Goal: Navigation & Orientation: Understand site structure

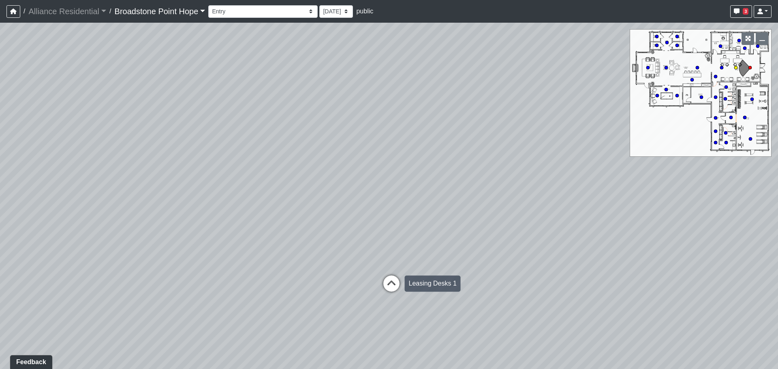
click at [388, 281] on icon at bounding box center [391, 288] width 24 height 24
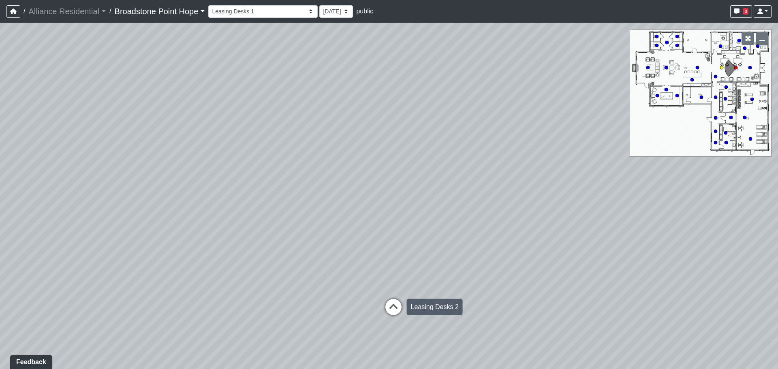
click at [398, 308] on icon at bounding box center [394, 311] width 24 height 24
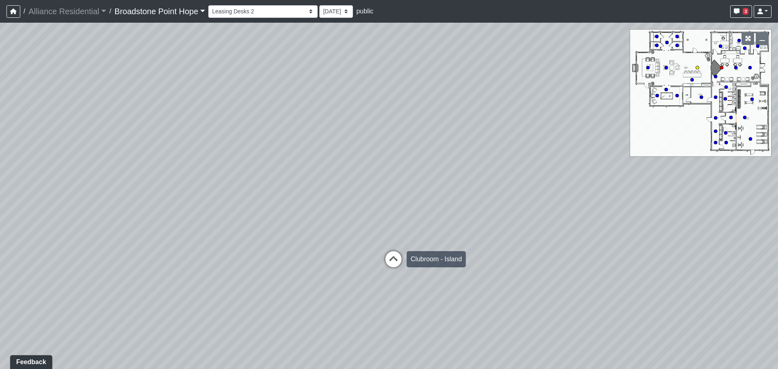
click at [397, 266] on icon at bounding box center [394, 263] width 24 height 24
drag, startPoint x: 263, startPoint y: 206, endPoint x: 398, endPoint y: 202, distance: 135.1
click at [398, 202] on div "Loading... Leasing Desks 1 Loading... Breakroom 1 Loading... Leasing Office 1 L…" at bounding box center [389, 196] width 778 height 347
drag, startPoint x: 444, startPoint y: 202, endPoint x: 551, endPoint y: 214, distance: 107.8
click at [551, 214] on div "Loading... Leasing Desks 1 Loading... Breakroom 1 Loading... Leasing Office 1 L…" at bounding box center [389, 196] width 778 height 347
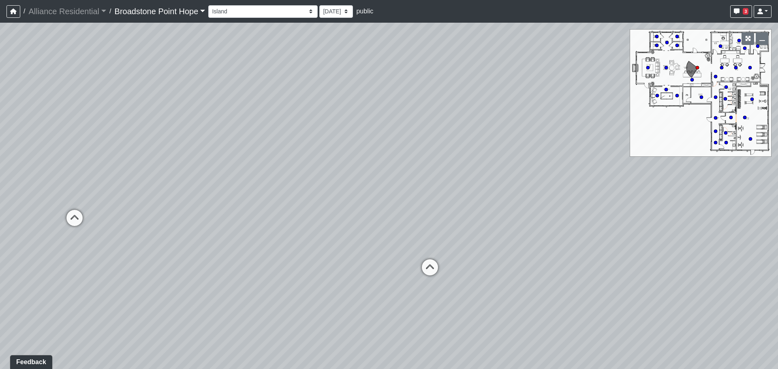
drag, startPoint x: 521, startPoint y: 199, endPoint x: 341, endPoint y: 219, distance: 181.9
click at [331, 214] on div "Loading... Leasing Desks 1 Loading... Breakroom 1 Loading... Leasing Office 1 L…" at bounding box center [389, 196] width 778 height 347
click at [428, 268] on icon at bounding box center [426, 271] width 24 height 24
drag, startPoint x: 259, startPoint y: 212, endPoint x: 447, endPoint y: 221, distance: 187.5
click at [447, 221] on div "Loading... Leasing Desks 1 Loading... Breakroom 1 Loading... Leasing Office 1 L…" at bounding box center [389, 196] width 778 height 347
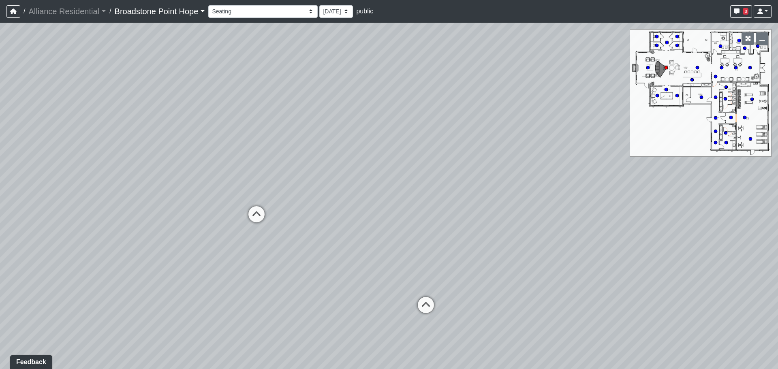
drag, startPoint x: 352, startPoint y: 193, endPoint x: 482, endPoint y: 199, distance: 130.3
click at [478, 199] on div "Loading... Leasing Desks 1 Loading... Breakroom 1 Loading... Leasing Office 1 L…" at bounding box center [389, 196] width 778 height 347
drag, startPoint x: 131, startPoint y: 189, endPoint x: 396, endPoint y: 204, distance: 266.0
click at [344, 206] on div "Loading... Leasing Desks 1 Loading... Breakroom 1 Loading... Leasing Office 1 L…" at bounding box center [389, 196] width 778 height 347
drag, startPoint x: 237, startPoint y: 223, endPoint x: 394, endPoint y: 158, distance: 169.6
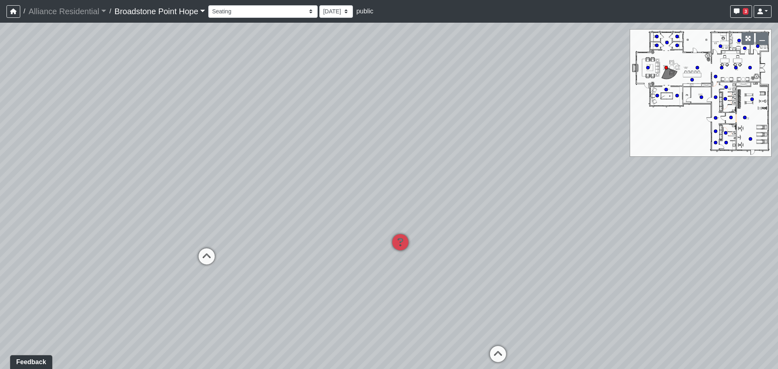
click at [393, 159] on div "Loading... Leasing Desks 1 Loading... Breakroom 1 Loading... Leasing Office 1 L…" at bounding box center [389, 196] width 778 height 347
drag, startPoint x: 277, startPoint y: 186, endPoint x: 407, endPoint y: 227, distance: 136.4
click at [402, 225] on div "Loading... Leasing Desks 1 Loading... Breakroom 1 Loading... Leasing Office 1 L…" at bounding box center [389, 196] width 778 height 347
drag, startPoint x: 219, startPoint y: 187, endPoint x: 448, endPoint y: 202, distance: 230.4
click at [425, 202] on div "Loading... Leasing Desks 1 Loading... Breakroom 1 Loading... Leasing Office 1 L…" at bounding box center [389, 196] width 778 height 347
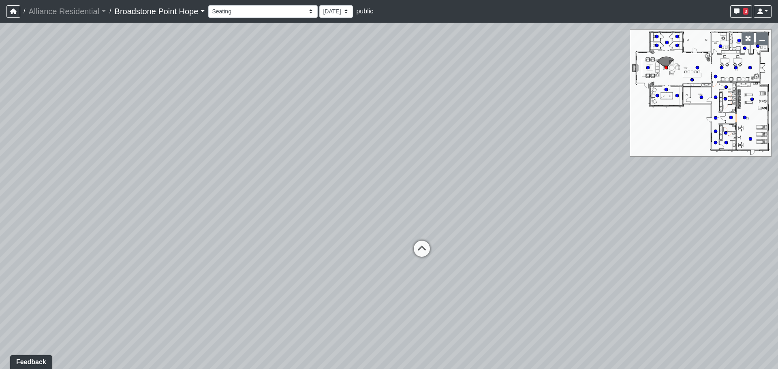
drag, startPoint x: 448, startPoint y: 202, endPoint x: 3, endPoint y: 189, distance: 445.4
click at [64, 190] on div "Loading... Leasing Desks 1 Loading... Breakroom 1 Loading... Leasing Office 1 L…" at bounding box center [389, 196] width 778 height 347
drag, startPoint x: 204, startPoint y: 109, endPoint x: 501, endPoint y: 108, distance: 297.2
click at [501, 108] on div "Loading... Leasing Desks 1 Loading... Breakroom 1 Loading... Leasing Office 1 L…" at bounding box center [389, 196] width 778 height 347
drag, startPoint x: 433, startPoint y: 127, endPoint x: 4, endPoint y: 152, distance: 428.9
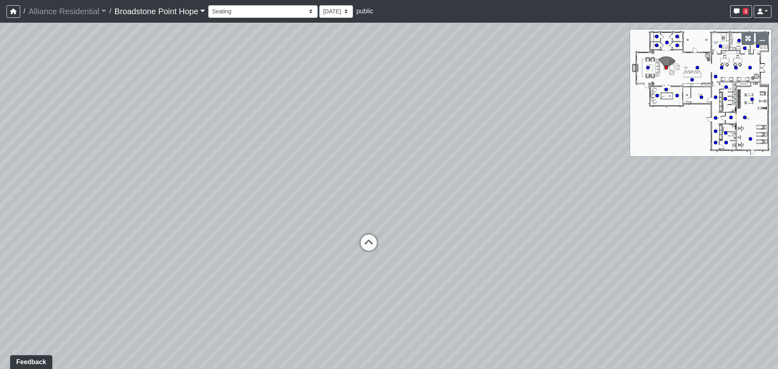
click at [17, 151] on div "Loading... Leasing Desks 1 Loading... Breakroom 1 Loading... Leasing Office 1 L…" at bounding box center [389, 196] width 778 height 347
click at [204, 274] on icon at bounding box center [202, 278] width 24 height 24
click at [200, 289] on icon at bounding box center [201, 295] width 24 height 24
drag, startPoint x: 343, startPoint y: 249, endPoint x: 26, endPoint y: 219, distance: 318.1
click at [26, 219] on div "Loading... Leasing Desks 1 Loading... Breakroom 1 Loading... Leasing Office 1 L…" at bounding box center [389, 196] width 778 height 347
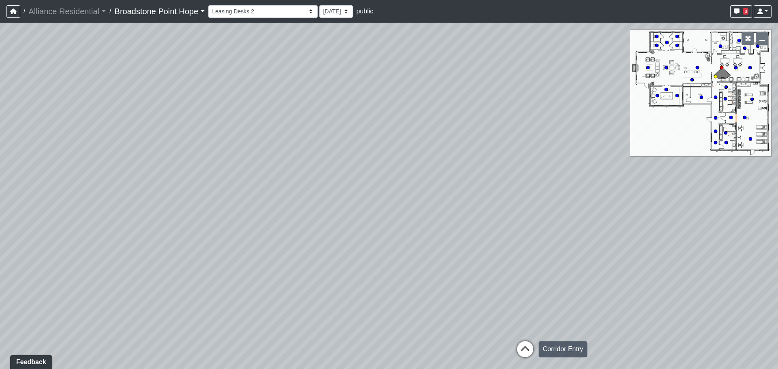
click at [528, 352] on icon at bounding box center [525, 353] width 24 height 24
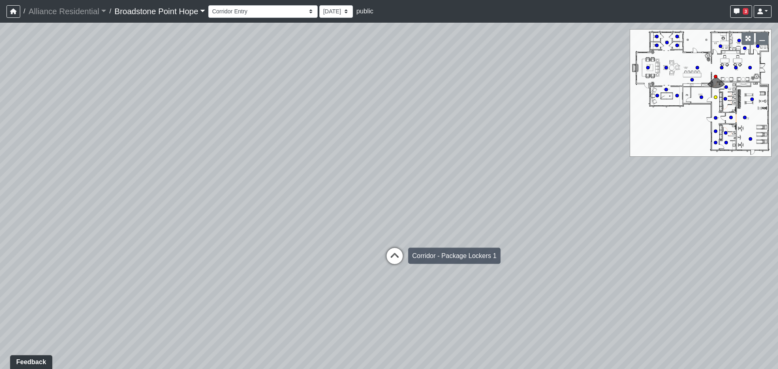
click at [397, 257] on icon at bounding box center [395, 260] width 24 height 24
click at [396, 255] on icon at bounding box center [393, 259] width 24 height 24
drag, startPoint x: 271, startPoint y: 244, endPoint x: 705, endPoint y: 212, distance: 435.0
click at [705, 212] on div "Loading... Leasing Desks 1 Loading... Breakroom 1 Loading... Leasing Office 1 L…" at bounding box center [389, 196] width 778 height 347
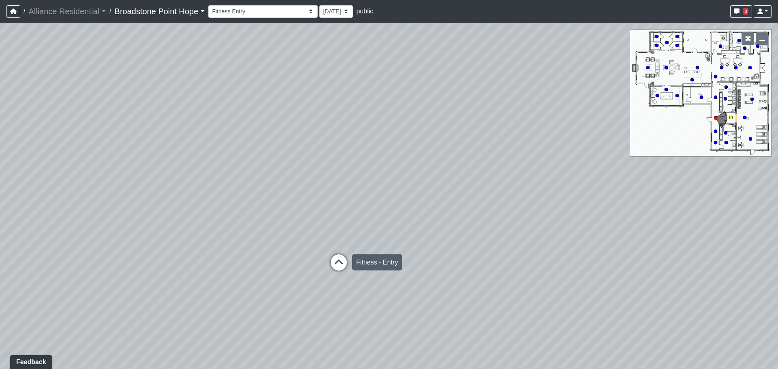
click at [349, 262] on icon at bounding box center [339, 267] width 24 height 24
click at [347, 261] on icon at bounding box center [345, 263] width 24 height 24
drag, startPoint x: 349, startPoint y: 240, endPoint x: 560, endPoint y: 243, distance: 211.3
click at [560, 243] on div "Loading... Leasing Desks 1 Loading... Breakroom 1 Loading... Leasing Office 1 L…" at bounding box center [389, 196] width 778 height 347
drag, startPoint x: 544, startPoint y: 206, endPoint x: 529, endPoint y: 263, distance: 58.8
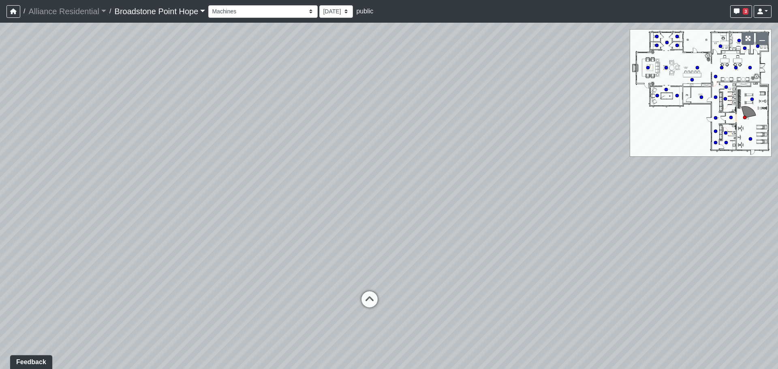
click at [529, 263] on div "Loading... Leasing Desks 1 Loading... Breakroom 1 Loading... Leasing Office 1 L…" at bounding box center [389, 196] width 778 height 347
drag, startPoint x: 687, startPoint y: 232, endPoint x: 603, endPoint y: 233, distance: 83.5
click at [603, 233] on div "Loading... Leasing Desks 1 Loading... Breakroom 1 Loading... Leasing Office 1 L…" at bounding box center [389, 196] width 778 height 347
drag, startPoint x: 297, startPoint y: 219, endPoint x: 351, endPoint y: 201, distance: 56.7
click at [351, 201] on div "Loading... Leasing Desks 1 Loading... Breakroom 1 Loading... Leasing Office 1 L…" at bounding box center [389, 196] width 778 height 347
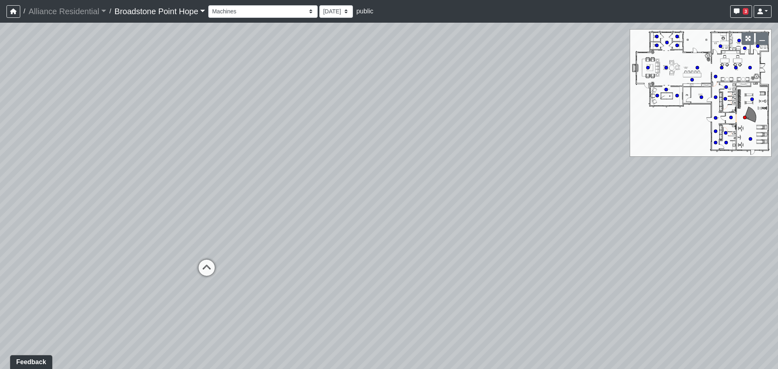
drag, startPoint x: 591, startPoint y: 256, endPoint x: 176, endPoint y: 230, distance: 415.2
click at [187, 232] on div "Loading... Leasing Desks 1 Loading... Breakroom 1 Loading... Leasing Office 1 L…" at bounding box center [389, 196] width 778 height 347
drag, startPoint x: 426, startPoint y: 194, endPoint x: 232, endPoint y: 203, distance: 194.0
click at [242, 202] on div "Loading... Leasing Desks 1 Loading... Breakroom 1 Loading... Leasing Office 1 L…" at bounding box center [389, 196] width 778 height 347
drag, startPoint x: 226, startPoint y: 204, endPoint x: 638, endPoint y: 208, distance: 411.5
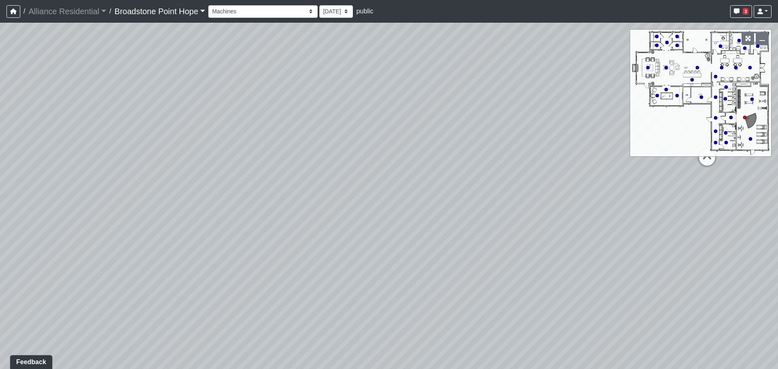
click at [611, 207] on div "Loading... Leasing Desks 1 Loading... Breakroom 1 Loading... Leasing Office 1 L…" at bounding box center [389, 196] width 778 height 347
drag, startPoint x: 249, startPoint y: 203, endPoint x: 385, endPoint y: 199, distance: 136.3
click at [385, 199] on div "Loading... Leasing Desks 1 Loading... Breakroom 1 Loading... Leasing Office 1 L…" at bounding box center [389, 196] width 778 height 347
drag, startPoint x: 598, startPoint y: 148, endPoint x: 418, endPoint y: 139, distance: 180.3
click at [424, 139] on div "Loading... Leasing Desks 1 Loading... Breakroom 1 Loading... Leasing Office 1 L…" at bounding box center [389, 196] width 778 height 347
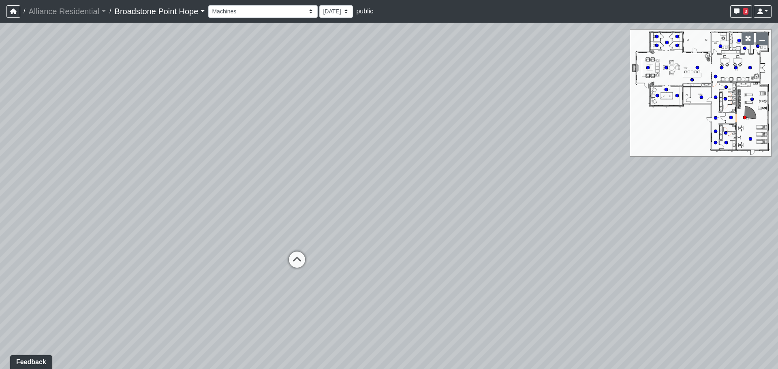
drag, startPoint x: 571, startPoint y: 146, endPoint x: 130, endPoint y: 171, distance: 441.4
click at [271, 155] on div "Loading... Leasing Desks 1 Loading... Breakroom 1 Loading... Leasing Office 1 L…" at bounding box center [389, 196] width 778 height 347
drag, startPoint x: 255, startPoint y: 154, endPoint x: 624, endPoint y: 153, distance: 369.8
click at [529, 151] on div "Loading... Leasing Desks 1 Loading... Breakroom 1 Loading... Leasing Office 1 L…" at bounding box center [389, 196] width 778 height 347
drag, startPoint x: 328, startPoint y: 166, endPoint x: 629, endPoint y: 174, distance: 301.8
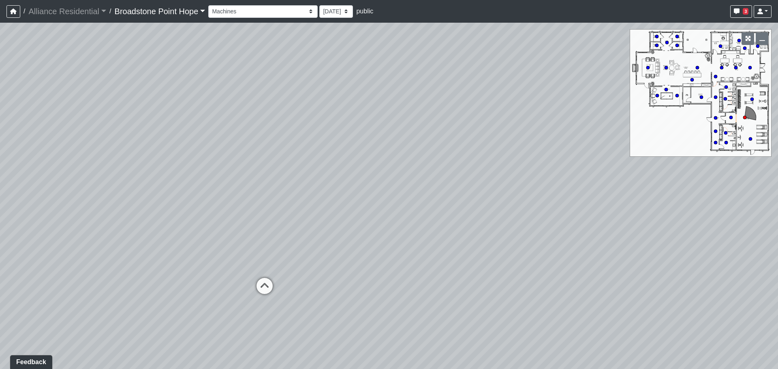
click at [617, 174] on div "Loading... Leasing Desks 1 Loading... Breakroom 1 Loading... Leasing Office 1 L…" at bounding box center [389, 196] width 778 height 347
drag, startPoint x: 622, startPoint y: 174, endPoint x: 402, endPoint y: 166, distance: 219.9
click at [402, 167] on div "Loading... Leasing Desks 1 Loading... Breakroom 1 Loading... Leasing Office 1 L…" at bounding box center [389, 196] width 778 height 347
click at [276, 13] on select "Billiards Counter Billiards Room 1 Billiards Room 2 Counter Coworking Pod 1 Cow…" at bounding box center [262, 11] width 109 height 13
click at [189, 13] on link "Broadstone Point Hope" at bounding box center [160, 11] width 91 height 16
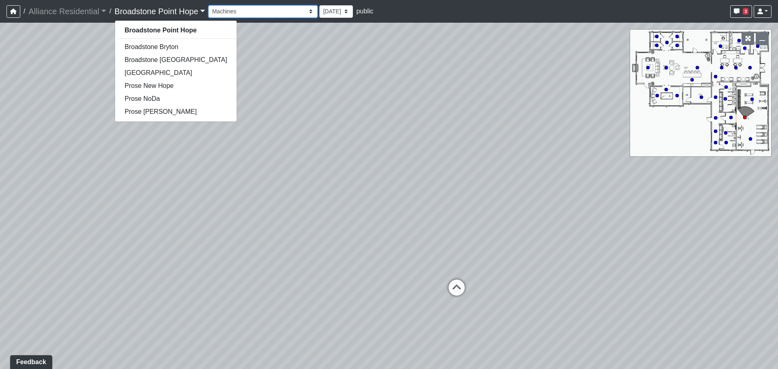
click at [277, 11] on select "Billiards Counter Billiards Room 1 Billiards Room 2 Counter Coworking Pod 1 Cow…" at bounding box center [262, 11] width 109 height 13
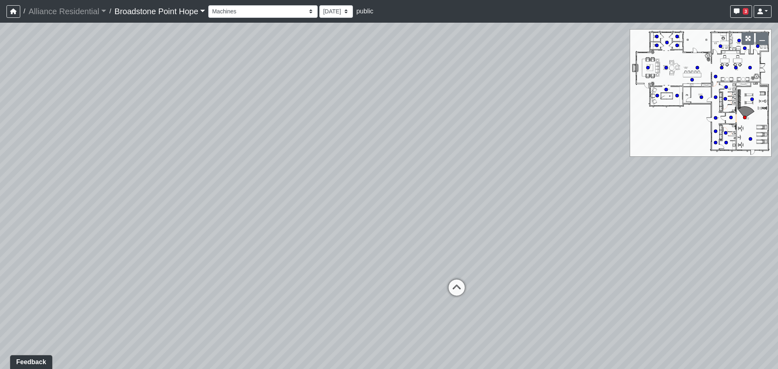
click at [517, 123] on div "Loading... Leasing Desks 1 Loading... Breakroom 1 Loading... Leasing Office 1 L…" at bounding box center [389, 196] width 778 height 347
drag, startPoint x: 474, startPoint y: 126, endPoint x: 302, endPoint y: 123, distance: 172.4
click at [302, 123] on div "Loading... Leasing Desks 1 Loading... Breakroom 1 Loading... Leasing Office 1 L…" at bounding box center [389, 196] width 778 height 347
drag, startPoint x: 419, startPoint y: 120, endPoint x: 444, endPoint y: 224, distance: 106.3
click at [444, 225] on div "Loading... Leasing Desks 1 Loading... Breakroom 1 Loading... Leasing Office 1 L…" at bounding box center [389, 196] width 778 height 347
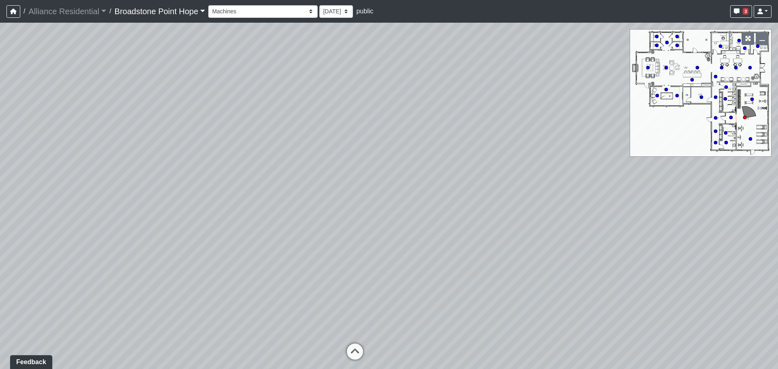
drag, startPoint x: 264, startPoint y: 171, endPoint x: 252, endPoint y: 119, distance: 53.6
click at [252, 119] on div "Loading... Leasing Desks 1 Loading... Breakroom 1 Loading... Leasing Office 1 L…" at bounding box center [389, 196] width 778 height 347
drag, startPoint x: 377, startPoint y: 183, endPoint x: 548, endPoint y: 188, distance: 171.2
click at [546, 188] on div "Loading... Leasing Desks 1 Loading... Breakroom 1 Loading... Leasing Office 1 L…" at bounding box center [389, 196] width 778 height 347
drag, startPoint x: 537, startPoint y: 211, endPoint x: 366, endPoint y: 196, distance: 171.4
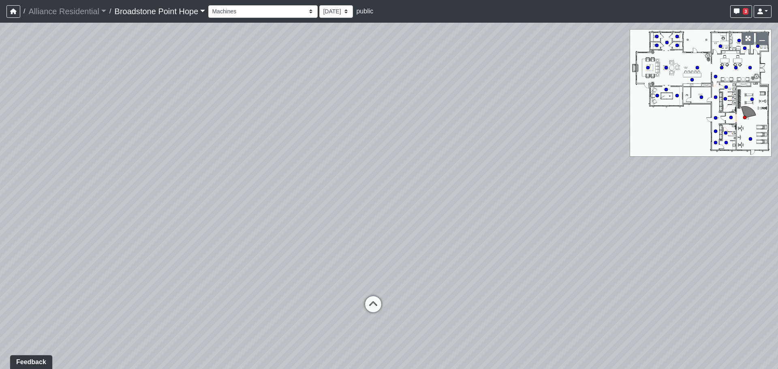
click at [374, 196] on div "Loading... Leasing Desks 1 Loading... Breakroom 1 Loading... Leasing Office 1 L…" at bounding box center [389, 196] width 778 height 347
drag, startPoint x: 575, startPoint y: 195, endPoint x: 364, endPoint y: 191, distance: 211.7
click at [373, 191] on div "Loading... Leasing Desks 1 Loading... Breakroom 1 Loading... Leasing Office 1 L…" at bounding box center [389, 196] width 778 height 347
drag, startPoint x: 447, startPoint y: 193, endPoint x: 735, endPoint y: 173, distance: 288.6
click at [720, 174] on div "Loading... Leasing Desks 1 Loading... Breakroom 1 Loading... Leasing Office 1 L…" at bounding box center [389, 196] width 778 height 347
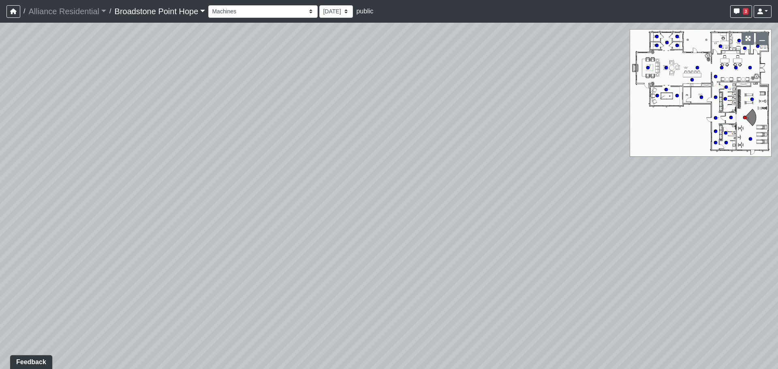
drag, startPoint x: 317, startPoint y: 169, endPoint x: 508, endPoint y: 190, distance: 192.1
click at [508, 190] on div "Loading... Leasing Desks 1 Loading... Breakroom 1 Loading... Leasing Office 1 L…" at bounding box center [389, 196] width 778 height 347
drag, startPoint x: 211, startPoint y: 153, endPoint x: 343, endPoint y: 158, distance: 132.7
click at [343, 158] on div "Loading... Leasing Desks 1 Loading... Breakroom 1 Loading... Leasing Office 1 L…" at bounding box center [389, 196] width 778 height 347
drag, startPoint x: 519, startPoint y: 178, endPoint x: 140, endPoint y: 188, distance: 378.4
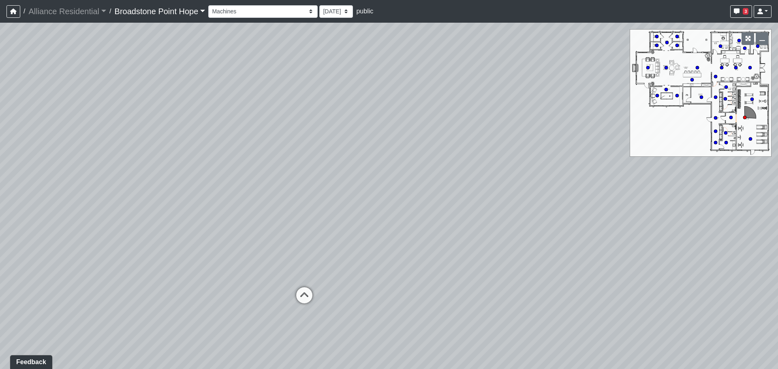
click at [141, 188] on div "Loading... Leasing Desks 1 Loading... Breakroom 1 Loading... Leasing Office 1 L…" at bounding box center [389, 196] width 778 height 347
drag, startPoint x: 515, startPoint y: 178, endPoint x: 181, endPoint y: 181, distance: 333.7
click at [216, 179] on div "Loading... Leasing Desks 1 Loading... Breakroom 1 Loading... Leasing Office 1 L…" at bounding box center [389, 196] width 778 height 347
drag, startPoint x: 225, startPoint y: 185, endPoint x: 421, endPoint y: 181, distance: 195.9
click at [407, 182] on div "Loading... Leasing Desks 1 Loading... Breakroom 1 Loading... Leasing Office 1 L…" at bounding box center [389, 196] width 778 height 347
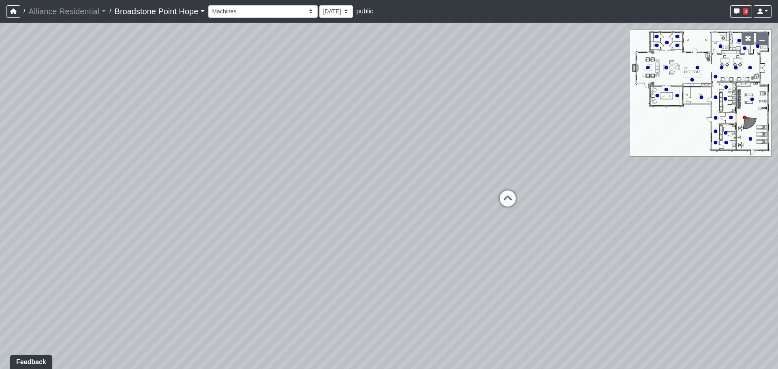
drag, startPoint x: 326, startPoint y: 185, endPoint x: -160, endPoint y: 159, distance: 486.8
click at [0, 159] on html "/ Alliance Residential Alliance Residential Loading... / [GEOGRAPHIC_DATA] Hope…" at bounding box center [389, 184] width 778 height 369
drag, startPoint x: 42, startPoint y: 311, endPoint x: 302, endPoint y: 226, distance: 273.1
click at [299, 227] on div "Loading... Leasing Desks 1 Loading... Breakroom 1 Loading... Leasing Office 1 L…" at bounding box center [389, 196] width 778 height 347
click at [338, 229] on icon at bounding box center [339, 224] width 24 height 24
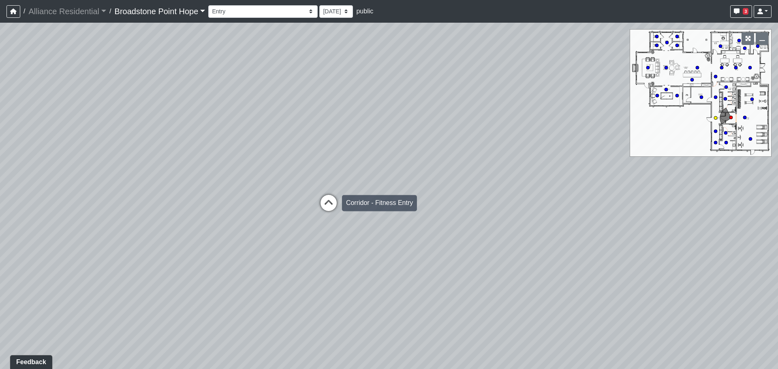
click at [333, 207] on icon at bounding box center [329, 207] width 24 height 24
drag, startPoint x: 381, startPoint y: 182, endPoint x: 4, endPoint y: 163, distance: 376.7
click at [4, 164] on div "Loading... Leasing Desks 1 Loading... Breakroom 1 Loading... Leasing Office 1 L…" at bounding box center [389, 196] width 778 height 347
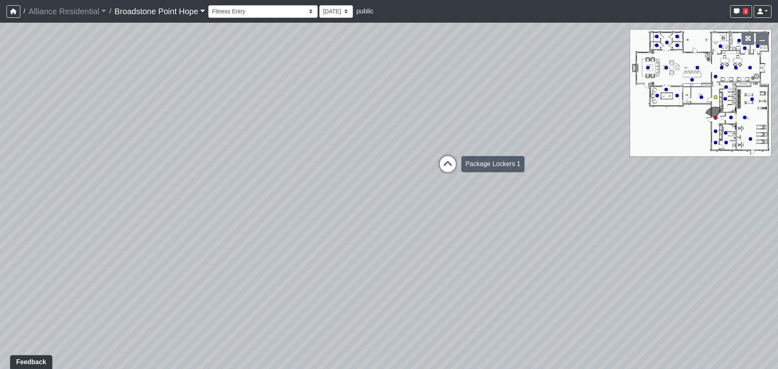
click at [442, 163] on icon at bounding box center [448, 168] width 24 height 24
click at [442, 163] on div "Loading... Leasing Desks 1 Loading... Breakroom 1 Loading... Leasing Office 1 L…" at bounding box center [389, 196] width 778 height 347
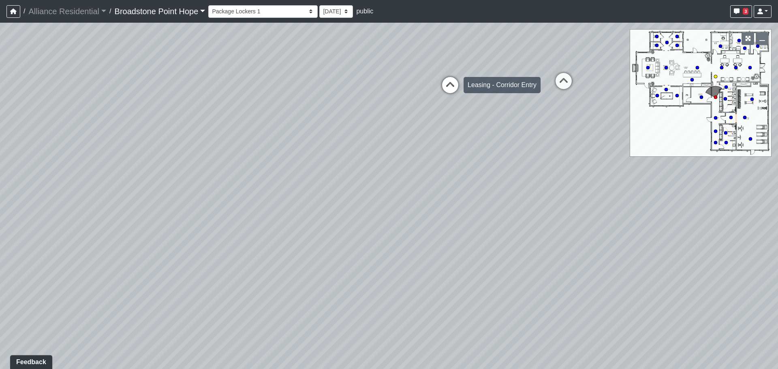
click at [452, 81] on icon at bounding box center [450, 89] width 24 height 24
drag, startPoint x: 323, startPoint y: 190, endPoint x: 408, endPoint y: 200, distance: 85.8
click at [408, 200] on div "Loading... Leasing Desks 1 Loading... Breakroom 1 Loading... Leasing Office 1 L…" at bounding box center [389, 196] width 778 height 347
drag, startPoint x: 491, startPoint y: 244, endPoint x: 298, endPoint y: 219, distance: 194.6
click at [298, 219] on div "Loading... Leasing Desks 1 Loading... Breakroom 1 Loading... Leasing Office 1 L…" at bounding box center [389, 196] width 778 height 347
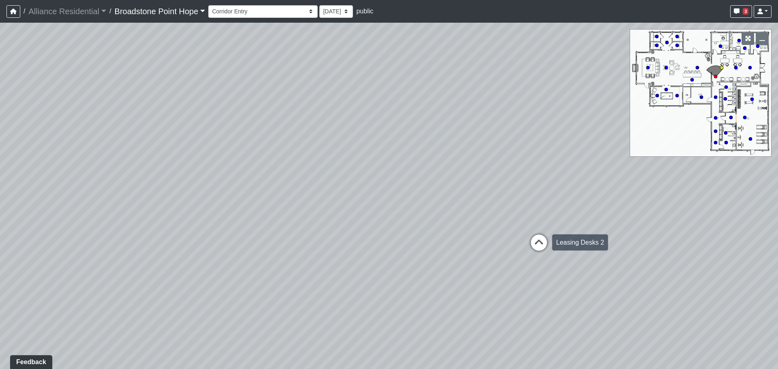
click at [534, 240] on icon at bounding box center [539, 247] width 24 height 24
drag, startPoint x: 138, startPoint y: 155, endPoint x: 379, endPoint y: 194, distance: 244.0
click at [384, 195] on div "Loading... Leasing Desks 1 Loading... Breakroom 1 Loading... Leasing Office 1 L…" at bounding box center [389, 196] width 778 height 347
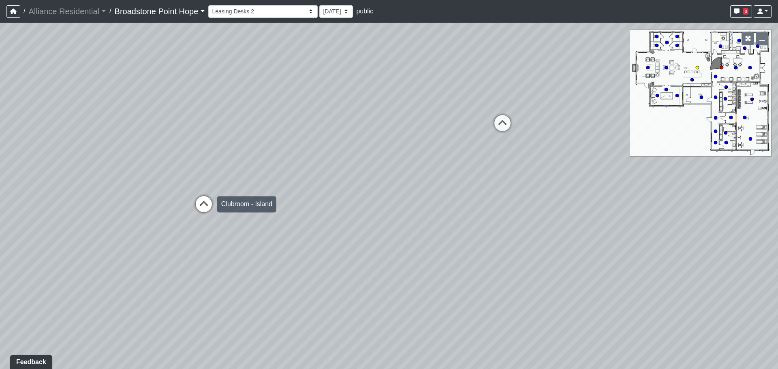
click at [201, 196] on icon at bounding box center [204, 208] width 24 height 24
drag, startPoint x: 373, startPoint y: 188, endPoint x: 113, endPoint y: 185, distance: 260.3
click at [110, 188] on div "Loading... Leasing Desks 1 Loading... Breakroom 1 Loading... Leasing Office 1 L…" at bounding box center [389, 196] width 778 height 347
drag, startPoint x: 247, startPoint y: 156, endPoint x: 553, endPoint y: 155, distance: 306.1
click at [504, 160] on div "Loading... Leasing Desks 1 Loading... Breakroom 1 Loading... Leasing Office 1 L…" at bounding box center [389, 196] width 778 height 347
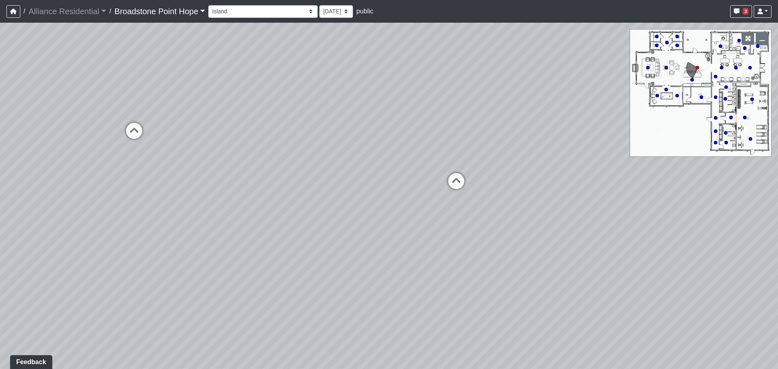
drag, startPoint x: 288, startPoint y: 158, endPoint x: 633, endPoint y: 159, distance: 344.6
click at [569, 165] on div "Loading... Leasing Desks 1 Loading... Breakroom 1 Loading... Leasing Office 1 L…" at bounding box center [389, 196] width 778 height 347
drag, startPoint x: 455, startPoint y: 160, endPoint x: 428, endPoint y: 132, distance: 38.7
click at [389, 162] on div "Loading... Leasing Desks 1 Loading... Breakroom 1 Loading... Leasing Office 1 L…" at bounding box center [389, 196] width 778 height 347
drag, startPoint x: 20, startPoint y: 226, endPoint x: 603, endPoint y: 225, distance: 582.6
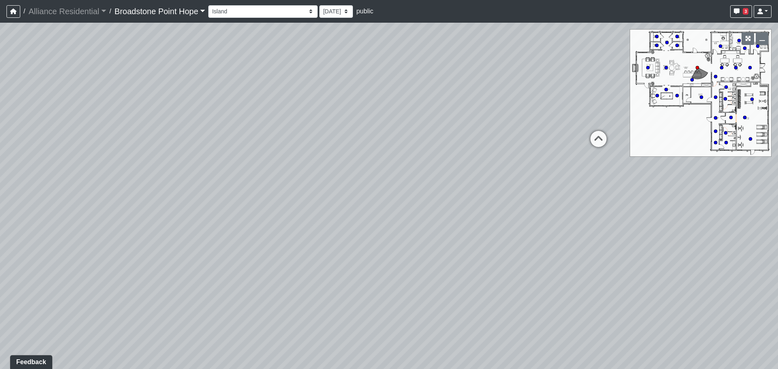
click at [560, 225] on div "Loading... Leasing Desks 1 Loading... Breakroom 1 Loading... Leasing Office 1 L…" at bounding box center [389, 196] width 778 height 347
click at [265, 11] on select "Billiards Counter Billiards Room 1 Billiards Room 2 Counter Coworking Pod 1 Cow…" at bounding box center [262, 11] width 109 height 13
click at [212, 5] on select "Billiards Counter Billiards Room 1 Billiards Room 2 Counter Coworking Pod 1 Cow…" at bounding box center [262, 11] width 109 height 13
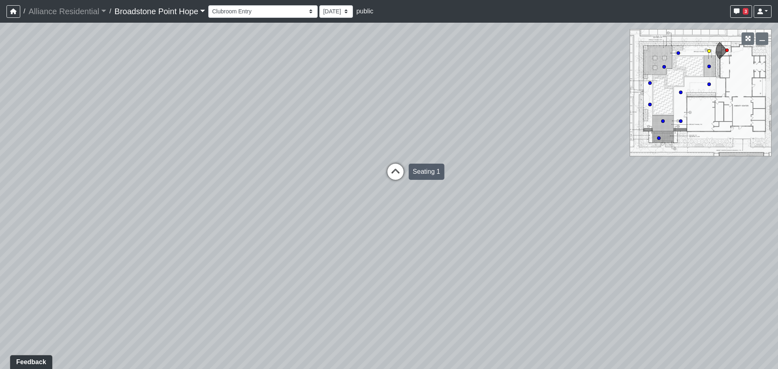
click at [399, 170] on icon at bounding box center [396, 176] width 24 height 24
click at [370, 206] on icon at bounding box center [373, 216] width 24 height 24
drag, startPoint x: 229, startPoint y: 226, endPoint x: 598, endPoint y: 214, distance: 369.5
click at [597, 214] on div "Loading... Leasing Desks 1 Loading... Breakroom 1 Loading... Leasing Office 1 L…" at bounding box center [389, 196] width 778 height 347
drag, startPoint x: 272, startPoint y: 182, endPoint x: 440, endPoint y: 194, distance: 168.3
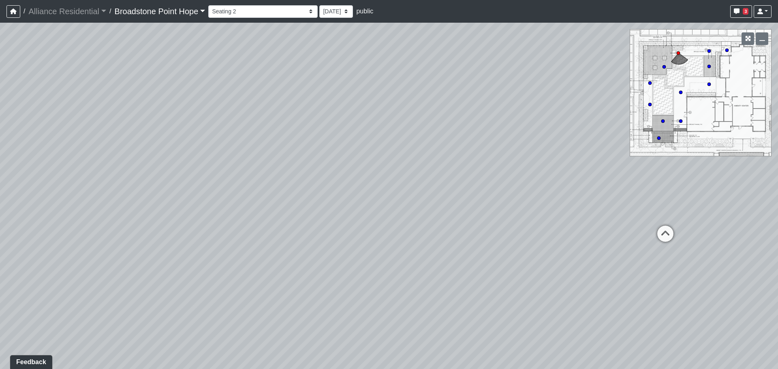
click at [438, 194] on div "Loading... Leasing Desks 1 Loading... Breakroom 1 Loading... Leasing Office 1 L…" at bounding box center [389, 196] width 778 height 347
drag, startPoint x: 488, startPoint y: 198, endPoint x: 688, endPoint y: 197, distance: 199.9
click at [688, 197] on div "Loading... Leasing Desks 1 Loading... Breakroom 1 Loading... Leasing Office 1 L…" at bounding box center [389, 196] width 778 height 347
drag, startPoint x: 688, startPoint y: 197, endPoint x: 217, endPoint y: 203, distance: 471.6
click at [217, 203] on div "Loading... Leasing Desks 1 Loading... Breakroom 1 Loading... Leasing Office 1 L…" at bounding box center [389, 196] width 778 height 347
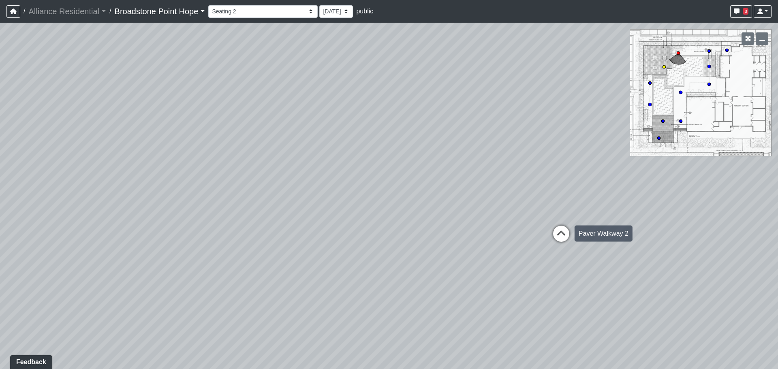
click at [555, 240] on icon at bounding box center [561, 238] width 24 height 24
click at [551, 225] on div "Loading... Leasing Desks 1 Loading... Breakroom 1 Loading... Leasing Office 1 L…" at bounding box center [389, 196] width 778 height 347
click at [533, 226] on icon at bounding box center [536, 230] width 24 height 24
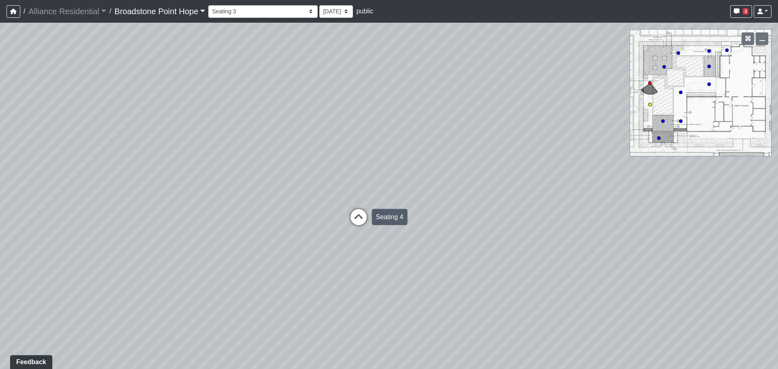
click at [363, 211] on icon at bounding box center [359, 221] width 24 height 24
drag, startPoint x: 431, startPoint y: 234, endPoint x: 599, endPoint y: 240, distance: 168.4
click at [599, 240] on div "Loading... Leasing Desks 1 Loading... Breakroom 1 Loading... Leasing Office 1 L…" at bounding box center [389, 196] width 778 height 347
drag, startPoint x: 564, startPoint y: 238, endPoint x: 296, endPoint y: 228, distance: 267.4
click at [297, 228] on div "Loading... Leasing Desks 1 Loading... Breakroom 1 Loading... Leasing Office 1 L…" at bounding box center [389, 196] width 778 height 347
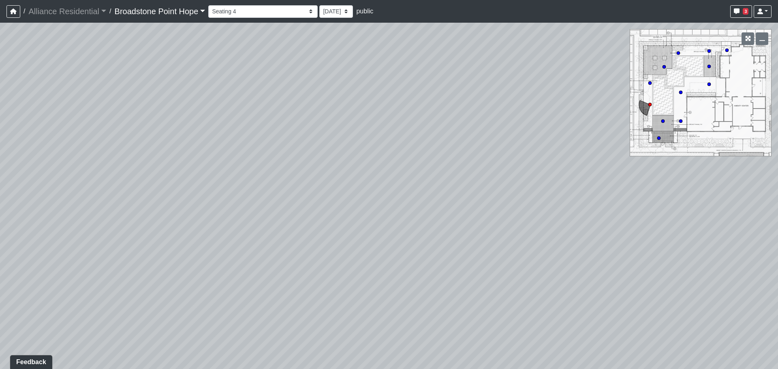
drag, startPoint x: 628, startPoint y: 271, endPoint x: 270, endPoint y: 253, distance: 358.5
click at [274, 253] on div "Loading... Leasing Desks 1 Loading... Breakroom 1 Loading... Leasing Office 1 L…" at bounding box center [389, 196] width 778 height 347
drag, startPoint x: 554, startPoint y: 227, endPoint x: 238, endPoint y: 223, distance: 316.3
click at [274, 219] on div "Loading... Leasing Desks 1 Loading... Breakroom 1 Loading... Leasing Office 1 L…" at bounding box center [389, 196] width 778 height 347
drag, startPoint x: 529, startPoint y: 198, endPoint x: 237, endPoint y: 209, distance: 291.7
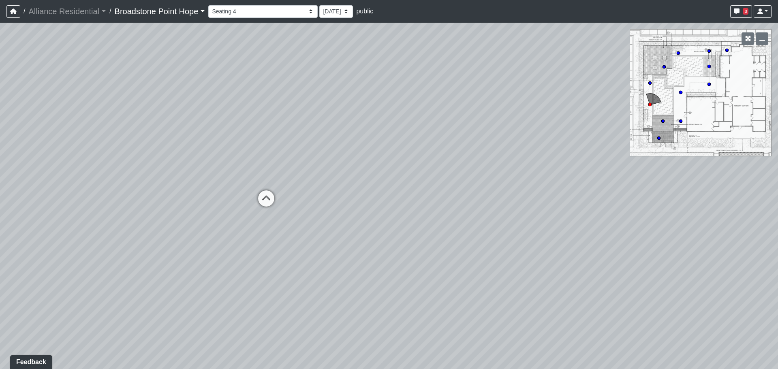
click at [226, 209] on div "Loading... Leasing Desks 1 Loading... Breakroom 1 Loading... Leasing Office 1 L…" at bounding box center [389, 196] width 778 height 347
drag, startPoint x: 519, startPoint y: 196, endPoint x: 364, endPoint y: 196, distance: 154.9
click at [320, 196] on div "Loading... Leasing Desks 1 Loading... Breakroom 1 Loading... Leasing Office 1 L…" at bounding box center [389, 196] width 778 height 347
click at [509, 212] on icon at bounding box center [520, 218] width 24 height 24
drag, startPoint x: 380, startPoint y: 216, endPoint x: 643, endPoint y: 212, distance: 262.8
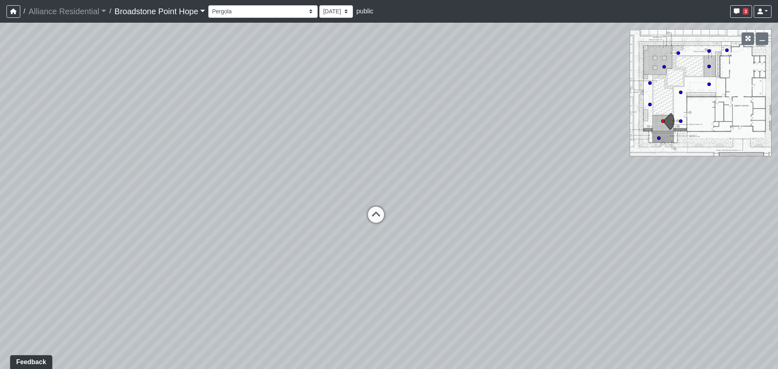
click at [643, 212] on div "Loading... Leasing Desks 1 Loading... Breakroom 1 Loading... Leasing Office 1 L…" at bounding box center [389, 196] width 778 height 347
drag, startPoint x: 577, startPoint y: 206, endPoint x: 426, endPoint y: 200, distance: 151.4
click at [419, 200] on div "Loading... Leasing Desks 1 Loading... Breakroom 1 Loading... Leasing Office 1 L…" at bounding box center [389, 196] width 778 height 347
drag, startPoint x: 146, startPoint y: 217, endPoint x: 454, endPoint y: 224, distance: 307.4
click at [297, 221] on div "Loading... Leasing Desks 1 Loading... Breakroom 1 Loading... Leasing Office 1 L…" at bounding box center [389, 196] width 778 height 347
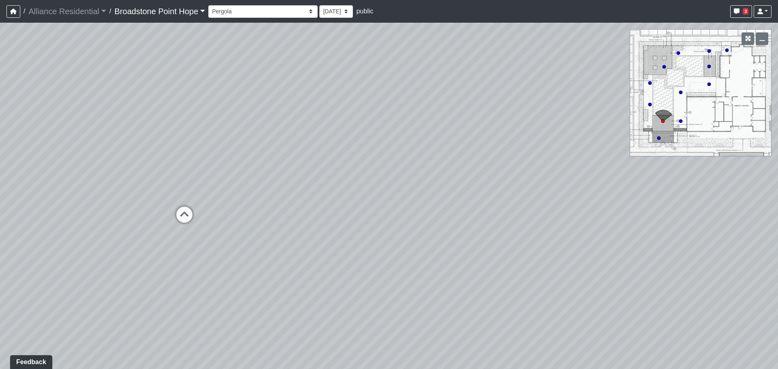
drag, startPoint x: 366, startPoint y: 225, endPoint x: 55, endPoint y: 202, distance: 311.4
click at [116, 210] on div "Loading... Leasing Desks 1 Loading... Breakroom 1 Loading... Leasing Office 1 L…" at bounding box center [389, 196] width 778 height 347
drag, startPoint x: 300, startPoint y: 184, endPoint x: 123, endPoint y: 232, distance: 182.6
click at [143, 232] on div "Loading... Leasing Desks 1 Loading... Breakroom 1 Loading... Leasing Office 1 L…" at bounding box center [389, 196] width 778 height 347
drag, startPoint x: 326, startPoint y: 247, endPoint x: 363, endPoint y: 241, distance: 37.5
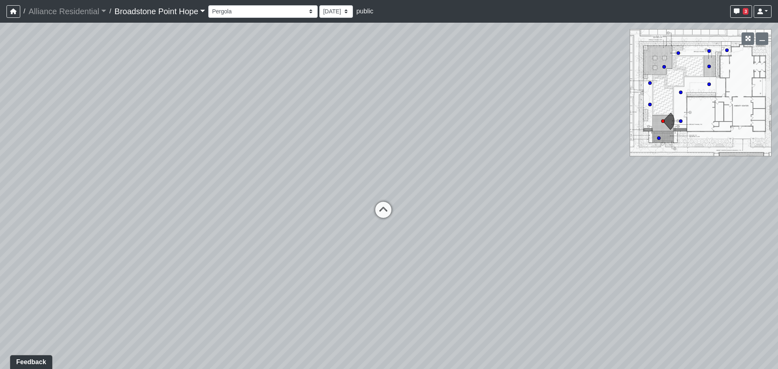
click at [363, 241] on div "Loading... Leasing Desks 1 Loading... Breakroom 1 Loading... Leasing Office 1 L…" at bounding box center [389, 196] width 778 height 347
click at [411, 202] on icon at bounding box center [405, 209] width 24 height 24
drag, startPoint x: 227, startPoint y: 211, endPoint x: 360, endPoint y: 214, distance: 133.4
click at [360, 214] on div "Loading... Leasing Desks 1 Loading... Breakroom 1 Loading... Leasing Office 1 L…" at bounding box center [389, 196] width 778 height 347
drag, startPoint x: 174, startPoint y: 193, endPoint x: 275, endPoint y: 202, distance: 100.9
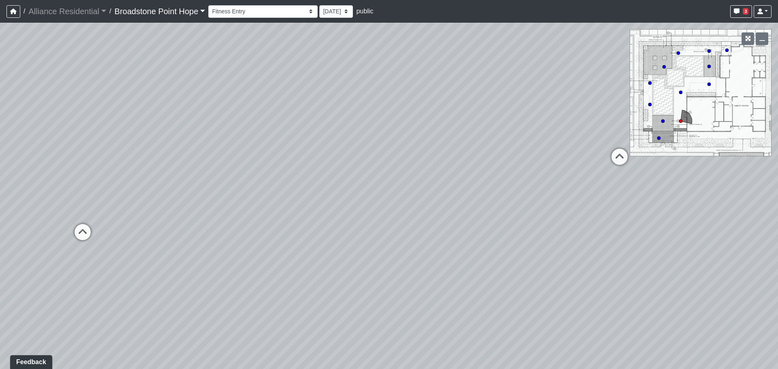
click at [271, 201] on div "Loading... Leasing Desks 1 Loading... Breakroom 1 Loading... Leasing Office 1 L…" at bounding box center [389, 196] width 778 height 347
click at [181, 221] on icon at bounding box center [189, 229] width 24 height 24
drag, startPoint x: 351, startPoint y: 229, endPoint x: 143, endPoint y: 214, distance: 208.5
click at [154, 218] on div "Loading... Leasing Desks 1 Loading... Breakroom 1 Loading... Leasing Office 1 L…" at bounding box center [389, 196] width 778 height 347
click at [368, 187] on icon at bounding box center [370, 198] width 24 height 24
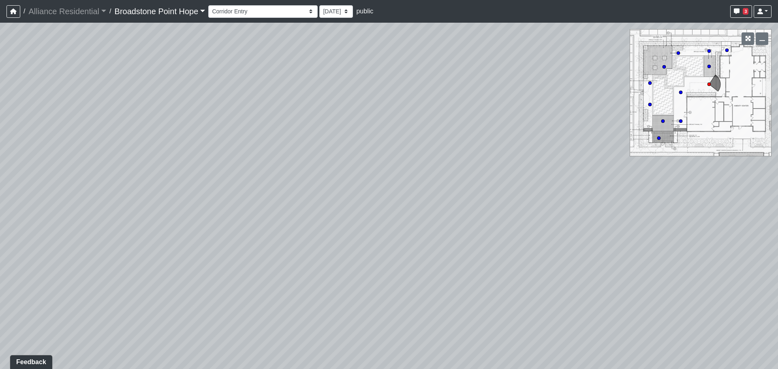
drag, startPoint x: 348, startPoint y: 198, endPoint x: -105, endPoint y: 229, distance: 453.6
click at [0, 229] on html "/ Alliance Residential Alliance Residential Loading... / [GEOGRAPHIC_DATA] Hope…" at bounding box center [389, 184] width 778 height 369
drag, startPoint x: 248, startPoint y: 218, endPoint x: -56, endPoint y: 171, distance: 307.2
click at [0, 171] on html "/ Alliance Residential Alliance Residential Loading... / [GEOGRAPHIC_DATA] Hope…" at bounding box center [389, 184] width 778 height 369
drag, startPoint x: 371, startPoint y: 191, endPoint x: -21, endPoint y: 88, distance: 405.6
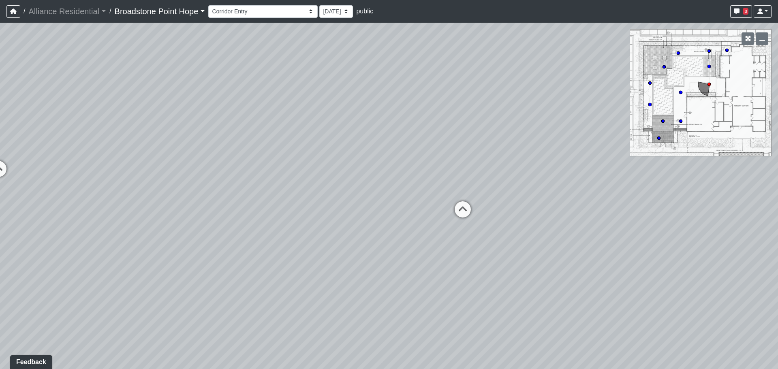
click at [0, 88] on html "/ Alliance Residential Alliance Residential Loading... / [GEOGRAPHIC_DATA] Hope…" at bounding box center [389, 184] width 778 height 369
click at [228, 151] on icon at bounding box center [232, 153] width 24 height 24
drag, startPoint x: 540, startPoint y: 130, endPoint x: 376, endPoint y: 142, distance: 163.9
click at [378, 142] on div "Loading... Leasing Desks 1 Loading... Breakroom 1 Loading... Leasing Office 1 L…" at bounding box center [389, 196] width 778 height 347
drag, startPoint x: 300, startPoint y: 161, endPoint x: 455, endPoint y: 139, distance: 157.2
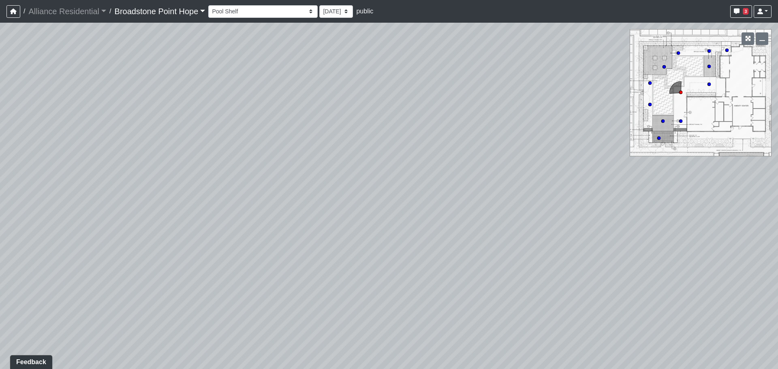
click at [363, 150] on div "Loading... Leasing Desks 1 Loading... Breakroom 1 Loading... Leasing Office 1 L…" at bounding box center [389, 196] width 778 height 347
drag, startPoint x: 200, startPoint y: 112, endPoint x: 434, endPoint y: 173, distance: 241.3
click at [367, 171] on div "Loading... Leasing Desks 1 Loading... Breakroom 1 Loading... Leasing Office 1 L…" at bounding box center [389, 196] width 778 height 347
click at [373, 265] on icon at bounding box center [378, 267] width 24 height 24
drag, startPoint x: 694, startPoint y: 255, endPoint x: 272, endPoint y: 259, distance: 421.7
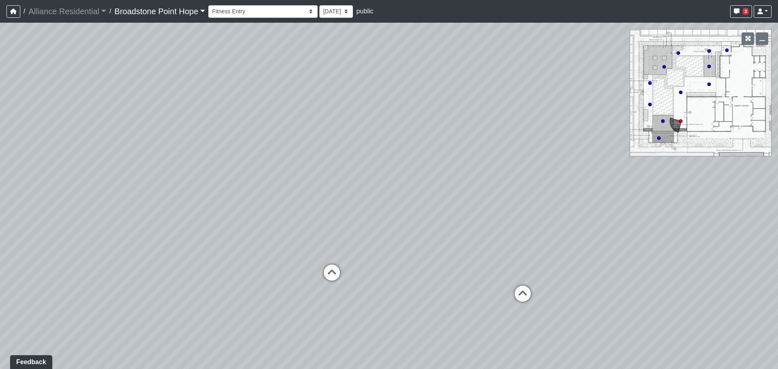
click at [272, 259] on div "Loading... Leasing Desks 1 Loading... Breakroom 1 Loading... Leasing Office 1 L…" at bounding box center [389, 196] width 778 height 347
click at [448, 279] on icon at bounding box center [455, 286] width 24 height 24
select select "bF9mjhnkqaTDMAmHfyhrwY"
drag, startPoint x: 375, startPoint y: 280, endPoint x: 380, endPoint y: 265, distance: 15.7
click at [380, 265] on div "Loading... Leasing Desks 1 Loading... Breakroom 1 Loading... Leasing Office 1 L…" at bounding box center [389, 196] width 778 height 347
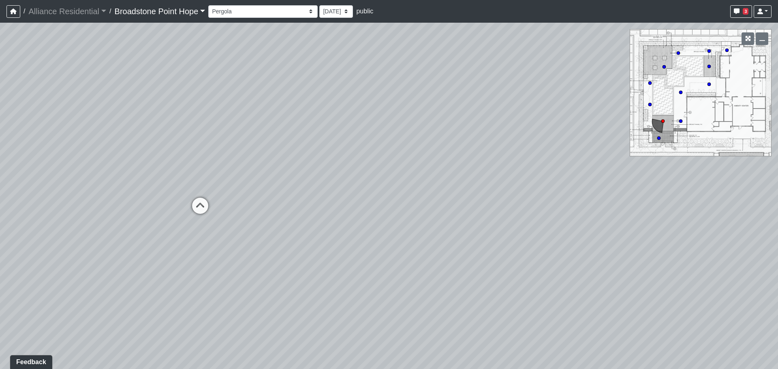
drag, startPoint x: 405, startPoint y: 286, endPoint x: 567, endPoint y: 180, distance: 193.0
click at [572, 176] on div "Loading... Leasing Desks 1 Loading... Breakroom 1 Loading... Leasing Office 1 L…" at bounding box center [389, 196] width 778 height 347
drag, startPoint x: 274, startPoint y: 259, endPoint x: 577, endPoint y: 257, distance: 302.1
click at [466, 259] on div "Loading... Leasing Desks 1 Loading... Breakroom 1 Loading... Leasing Office 1 L…" at bounding box center [389, 196] width 778 height 347
drag, startPoint x: 328, startPoint y: 253, endPoint x: 435, endPoint y: 256, distance: 107.1
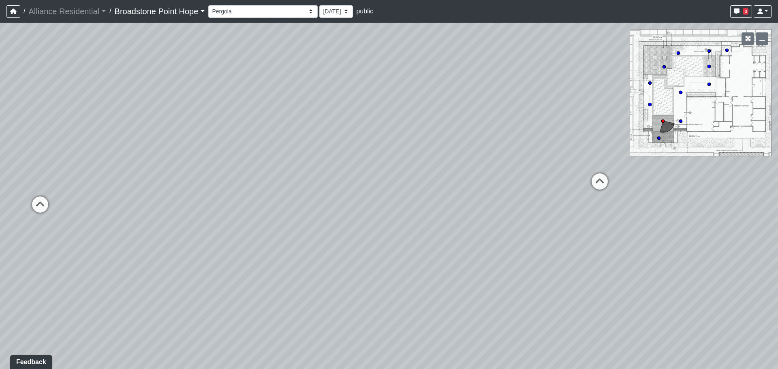
click at [435, 256] on div "Loading... Leasing Desks 1 Loading... Breakroom 1 Loading... Leasing Office 1 L…" at bounding box center [389, 196] width 778 height 347
drag, startPoint x: 395, startPoint y: 236, endPoint x: 530, endPoint y: 304, distance: 151.0
click at [508, 303] on div "Loading... Leasing Desks 1 Loading... Breakroom 1 Loading... Leasing Office 1 L…" at bounding box center [389, 196] width 778 height 347
